Goal: Navigation & Orientation: Find specific page/section

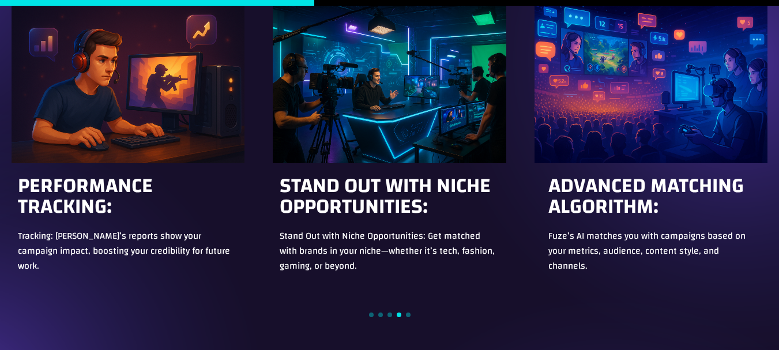
scroll to position [576, 0]
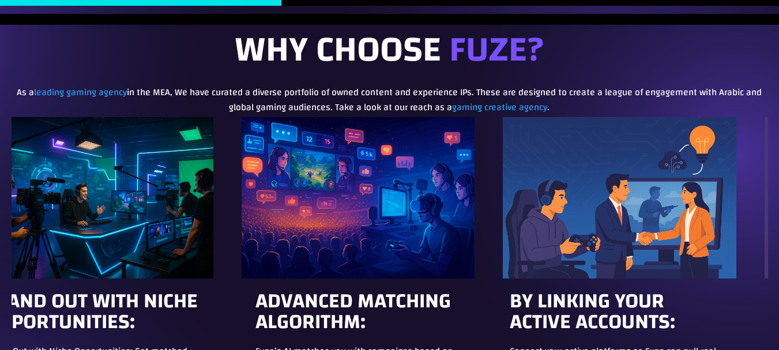
click at [80, 239] on div "8 / 11" at bounding box center [96, 197] width 233 height 161
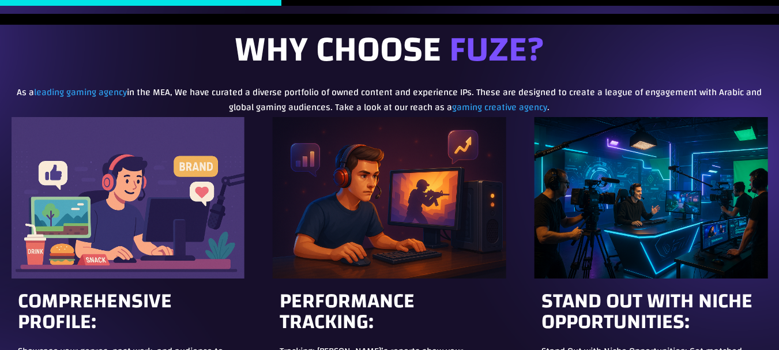
click at [265, 227] on div "Comprehensive Profile: Showcase your genres, past work, and audience to give br…" at bounding box center [390, 259] width 756 height 284
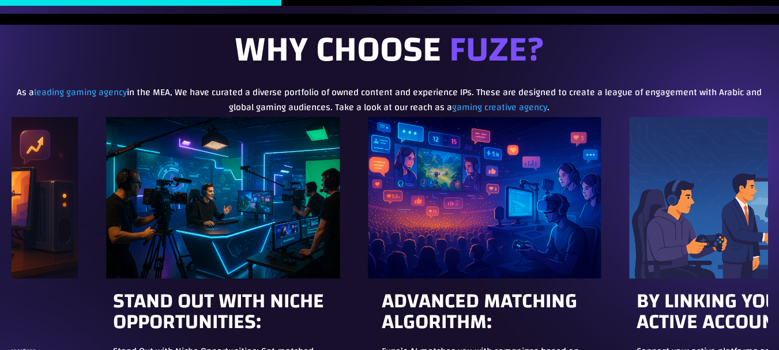
click at [368, 233] on div "9 / 11" at bounding box center [484, 197] width 233 height 161
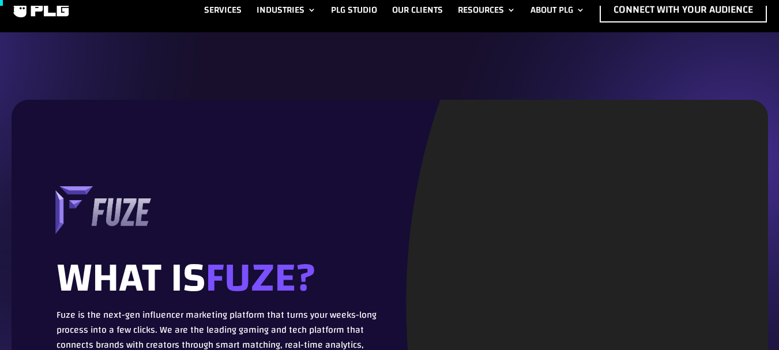
scroll to position [0, 0]
